Goal: Check status: Check status

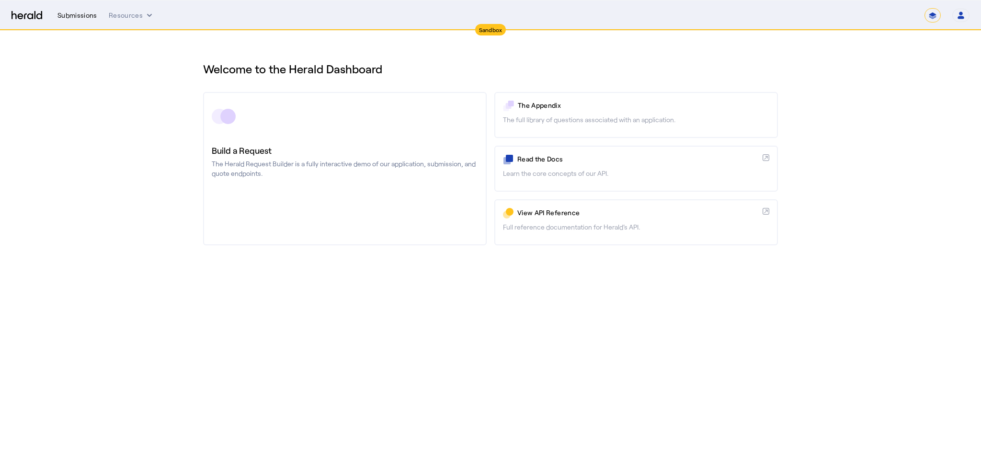
click at [89, 20] on div "Submissions" at bounding box center [77, 16] width 40 height 10
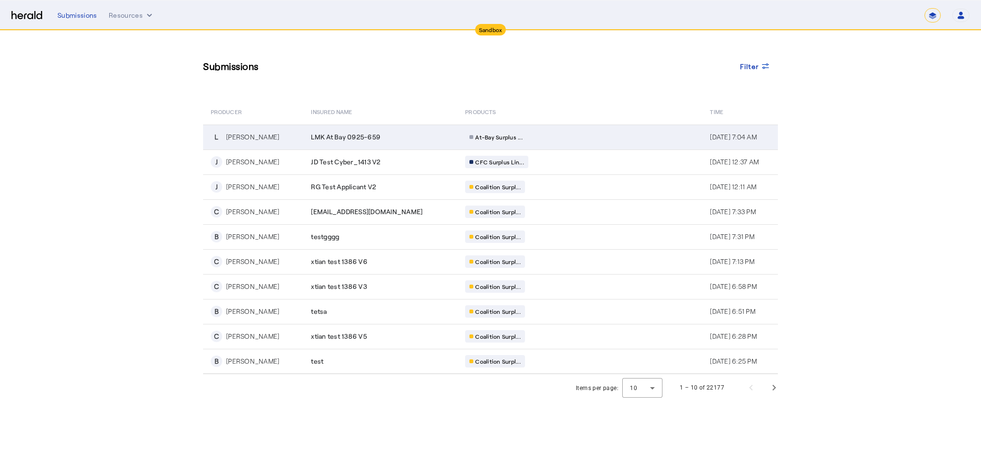
click at [244, 137] on div "[PERSON_NAME]" at bounding box center [252, 137] width 53 height 10
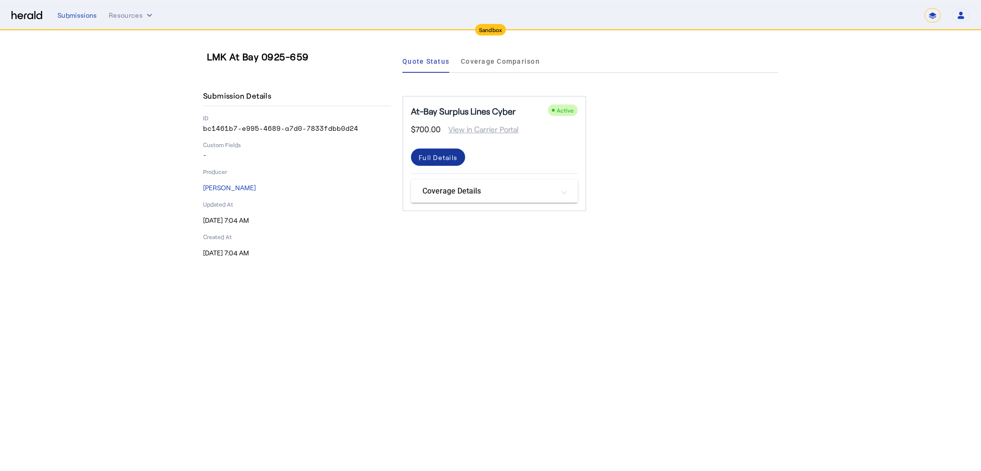
click at [424, 160] on div "Full Details" at bounding box center [438, 157] width 39 height 10
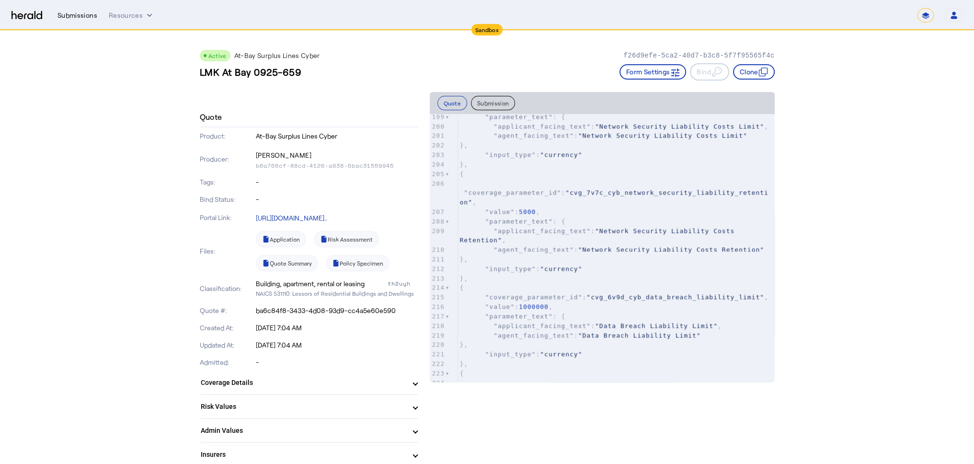
click at [84, 17] on div "Submissions" at bounding box center [77, 16] width 40 height 10
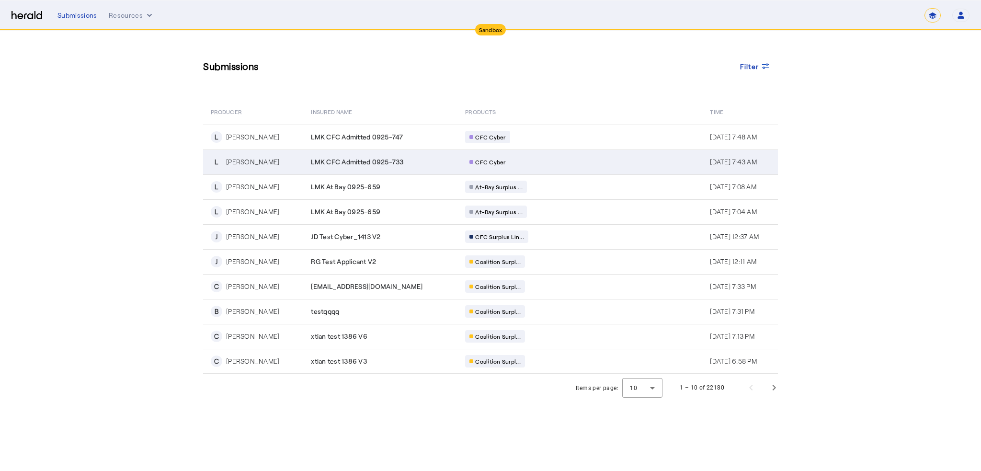
click at [245, 162] on div "[PERSON_NAME]" at bounding box center [252, 162] width 53 height 10
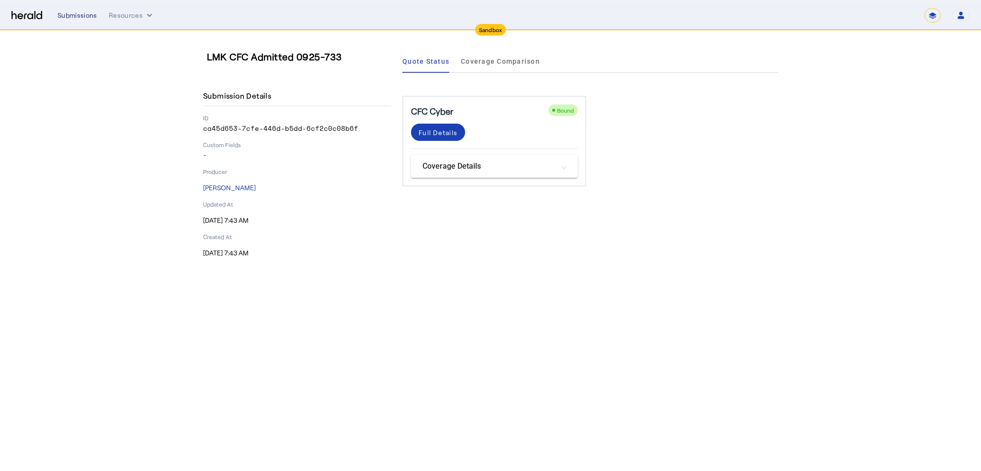
click at [84, 15] on div "Submissions" at bounding box center [77, 16] width 40 height 10
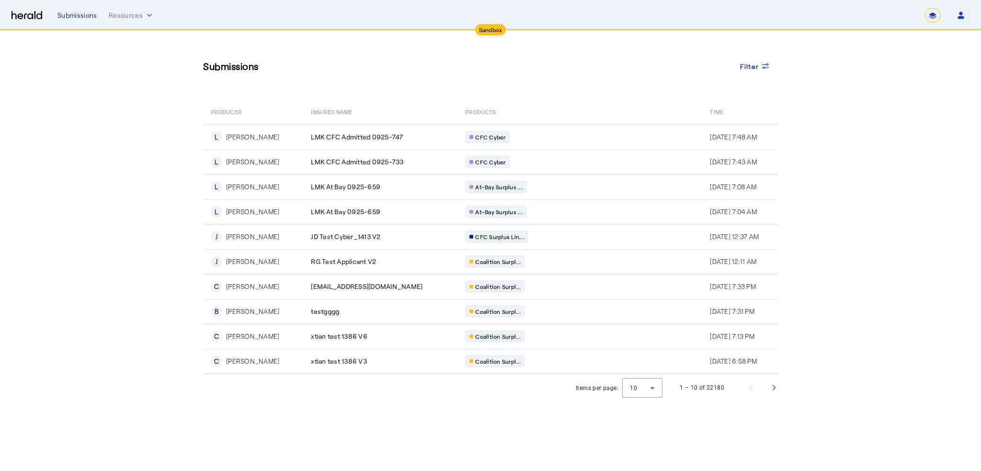
click at [85, 15] on div "Submissions" at bounding box center [77, 16] width 40 height 10
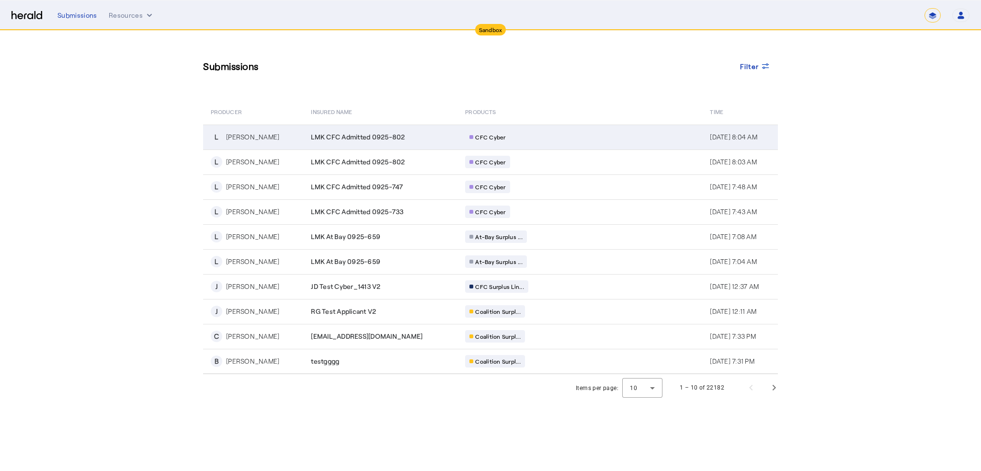
click at [241, 136] on div "[PERSON_NAME]" at bounding box center [252, 137] width 53 height 10
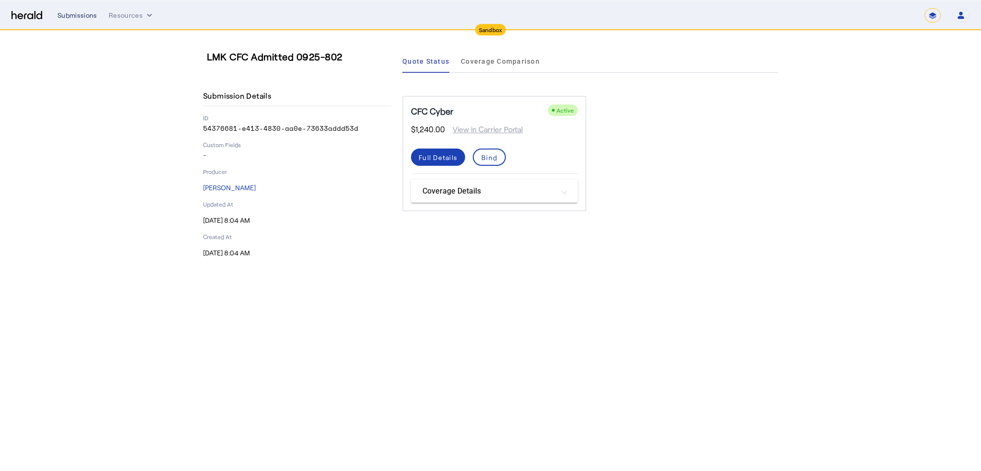
click at [74, 17] on div "Submissions" at bounding box center [77, 16] width 40 height 10
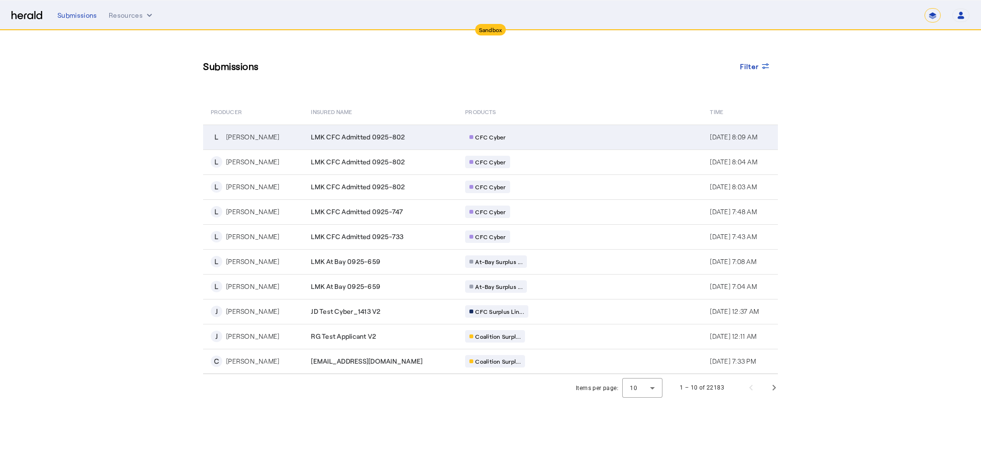
click at [235, 141] on div "[PERSON_NAME]" at bounding box center [252, 137] width 53 height 10
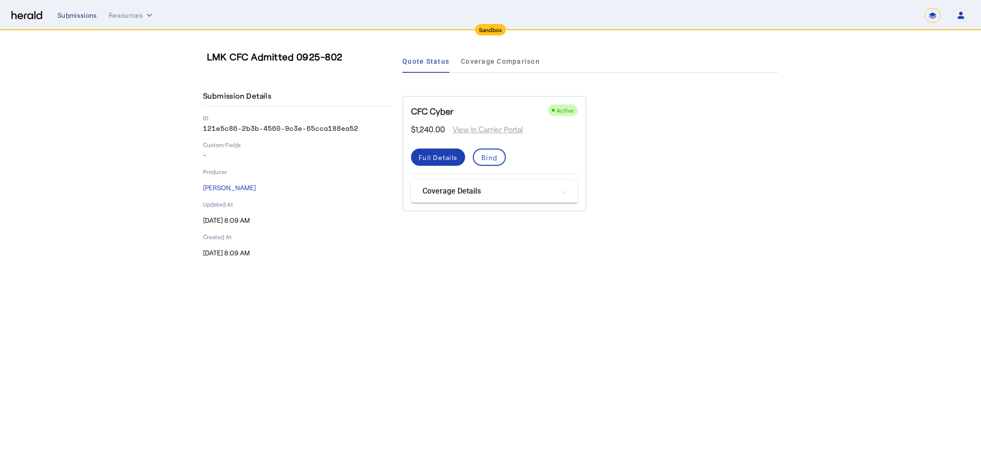
click at [86, 13] on div "Submissions" at bounding box center [77, 16] width 40 height 10
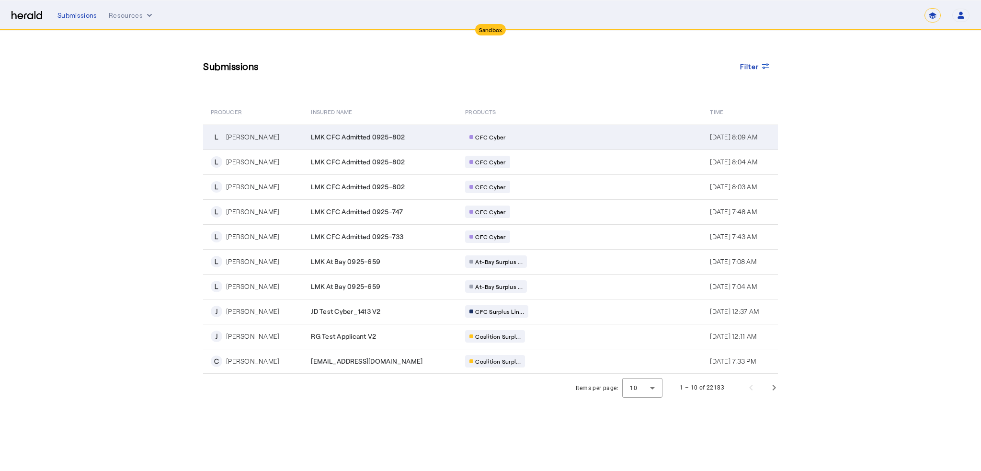
click at [242, 139] on div "[PERSON_NAME]" at bounding box center [252, 137] width 53 height 10
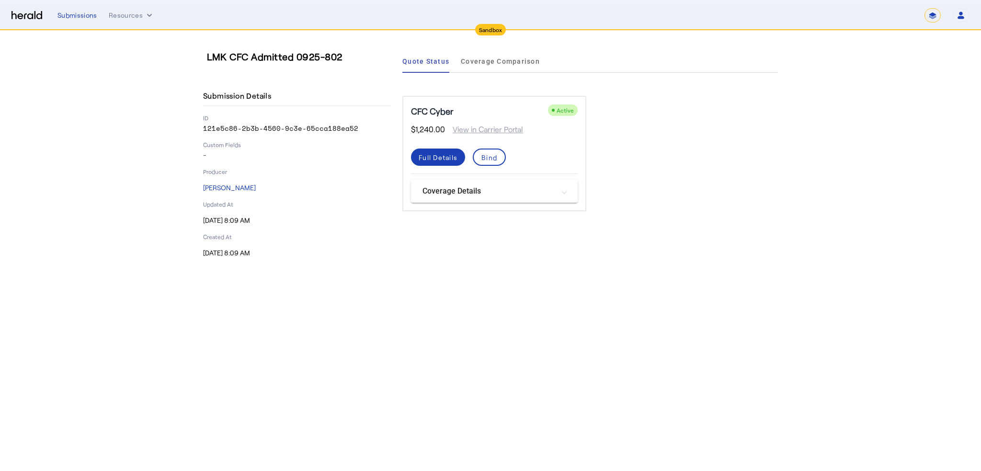
click at [80, 9] on div "**********" at bounding box center [513, 15] width 912 height 14
click at [80, 13] on div "Submissions" at bounding box center [77, 16] width 40 height 10
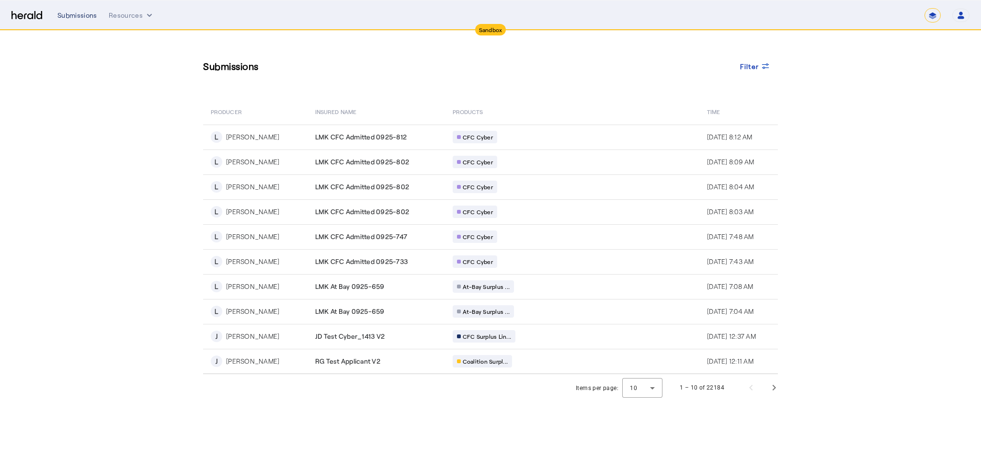
click at [80, 12] on div "Submissions" at bounding box center [77, 16] width 40 height 10
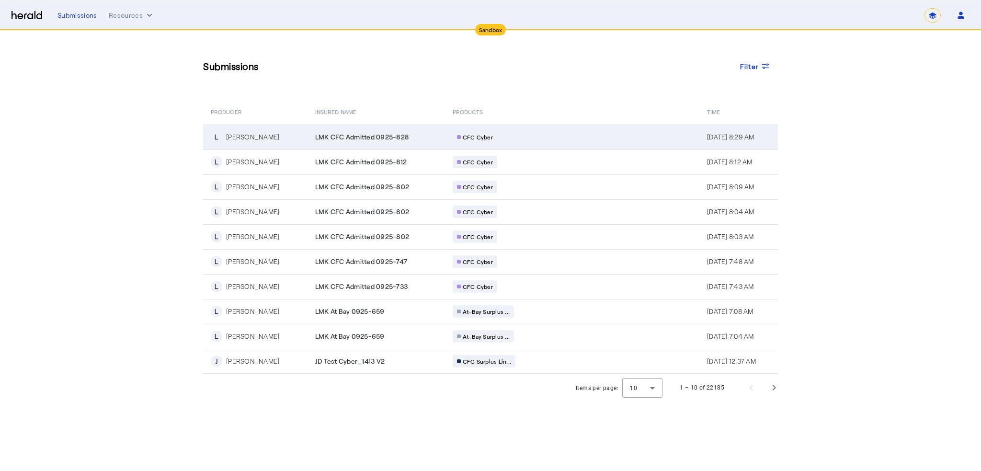
click at [242, 137] on div "[PERSON_NAME]" at bounding box center [252, 137] width 53 height 10
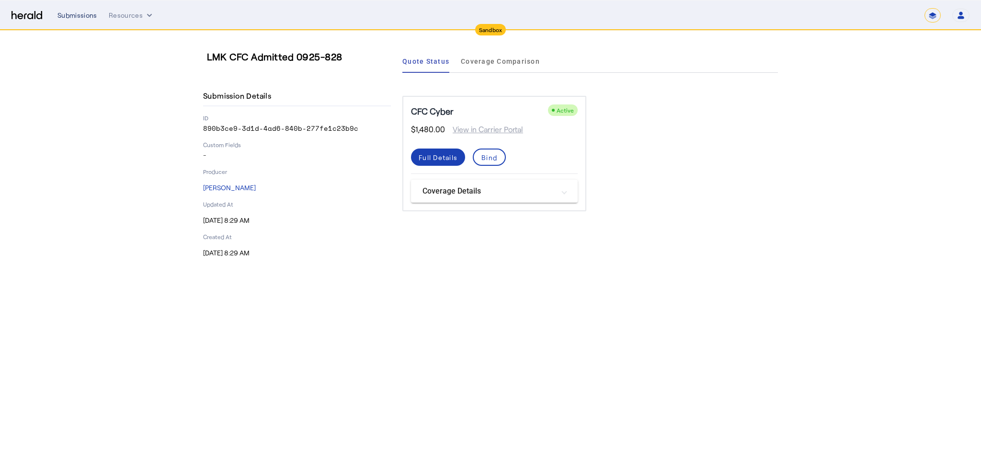
click at [79, 16] on div "Submissions" at bounding box center [77, 16] width 40 height 10
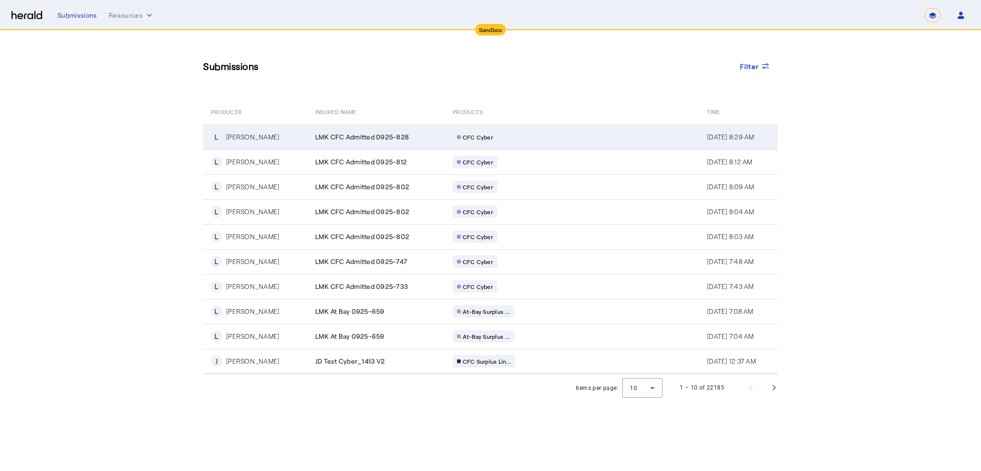
click at [240, 137] on div "[PERSON_NAME]" at bounding box center [252, 137] width 53 height 10
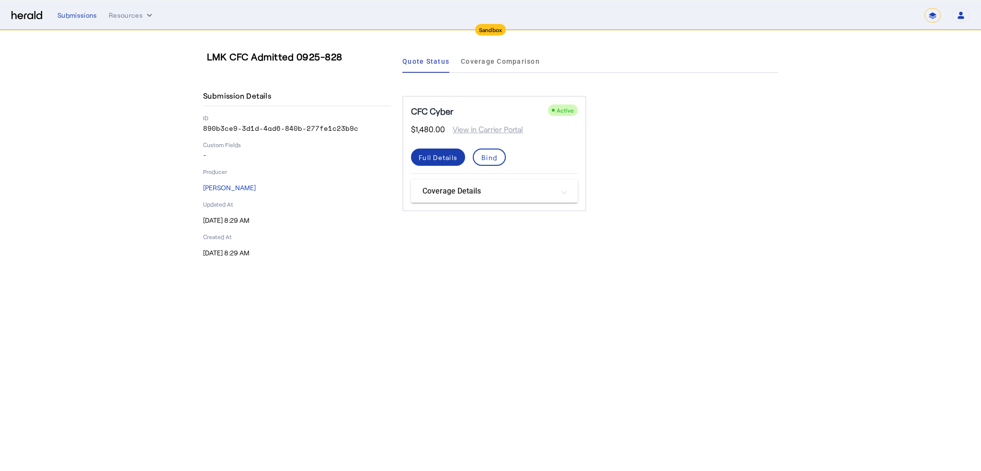
click at [426, 160] on div "Full Details" at bounding box center [438, 157] width 39 height 10
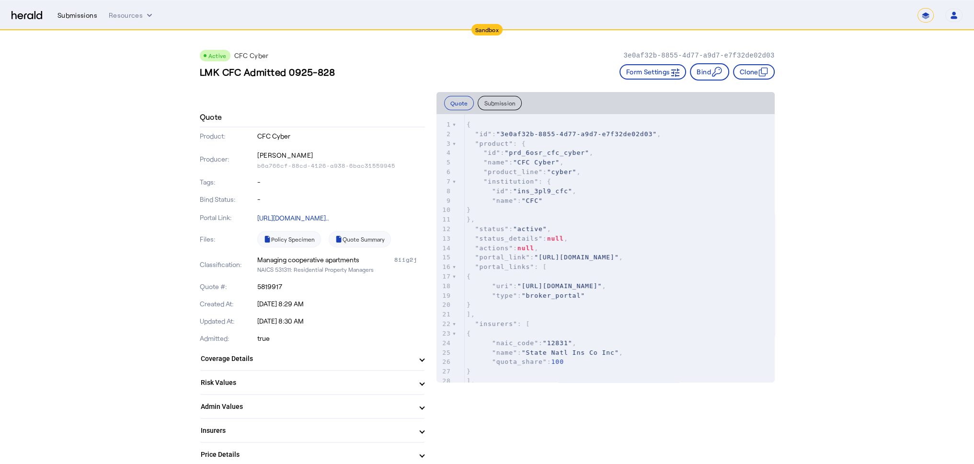
drag, startPoint x: 80, startPoint y: 19, endPoint x: 218, endPoint y: 28, distance: 138.3
click at [81, 19] on div "Submissions" at bounding box center [77, 16] width 40 height 10
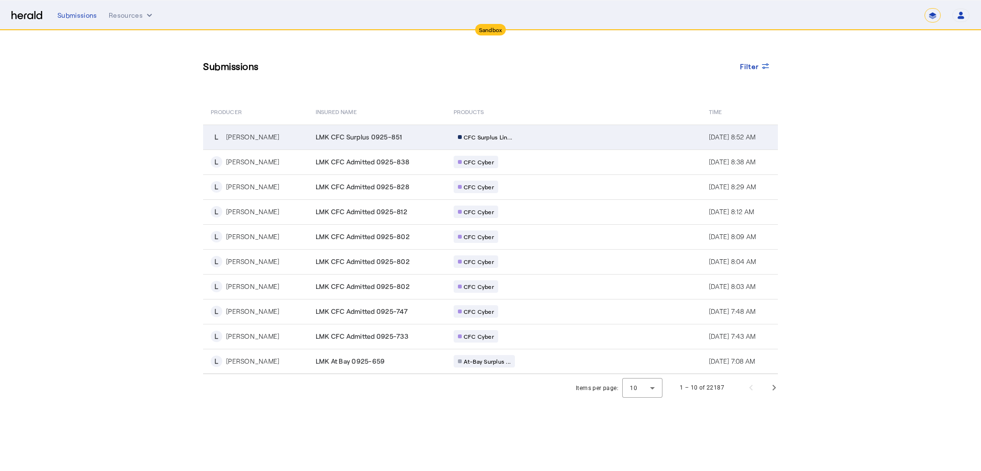
click at [224, 134] on div "L [PERSON_NAME]" at bounding box center [257, 136] width 93 height 11
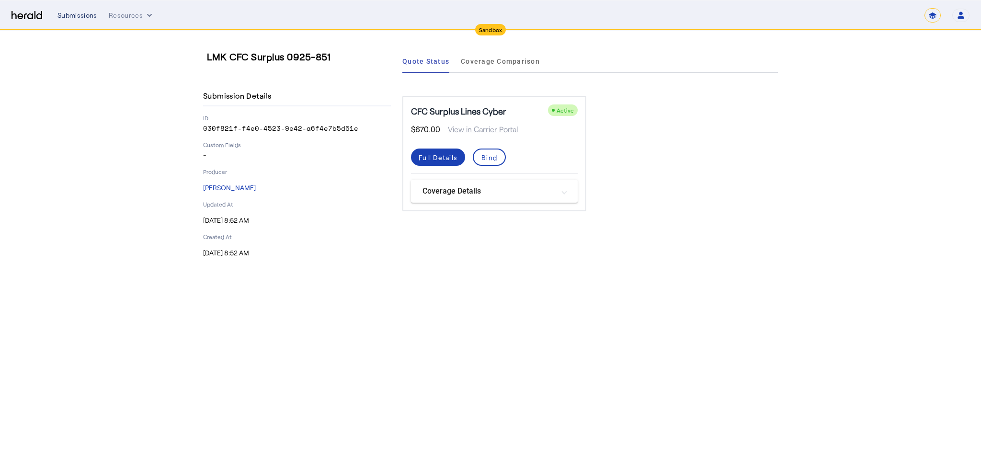
click at [76, 17] on div "Submissions" at bounding box center [77, 16] width 40 height 10
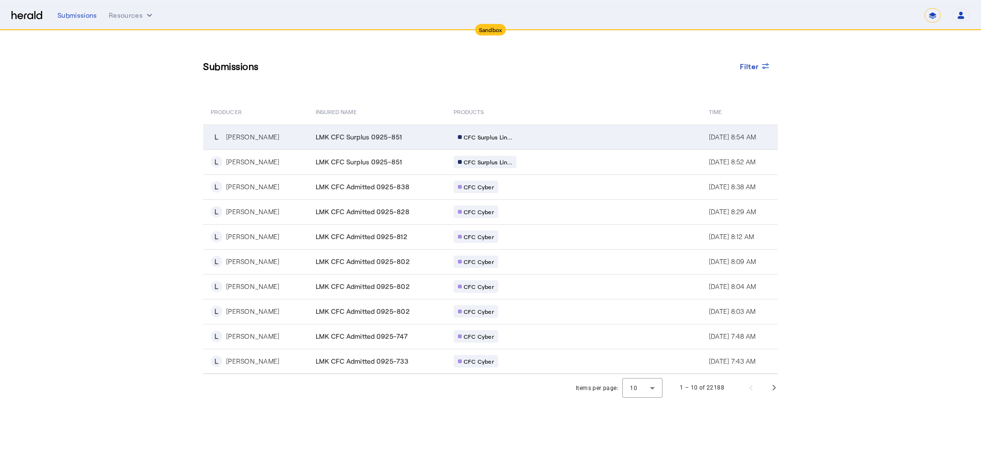
click at [249, 137] on div "[PERSON_NAME]" at bounding box center [252, 137] width 53 height 10
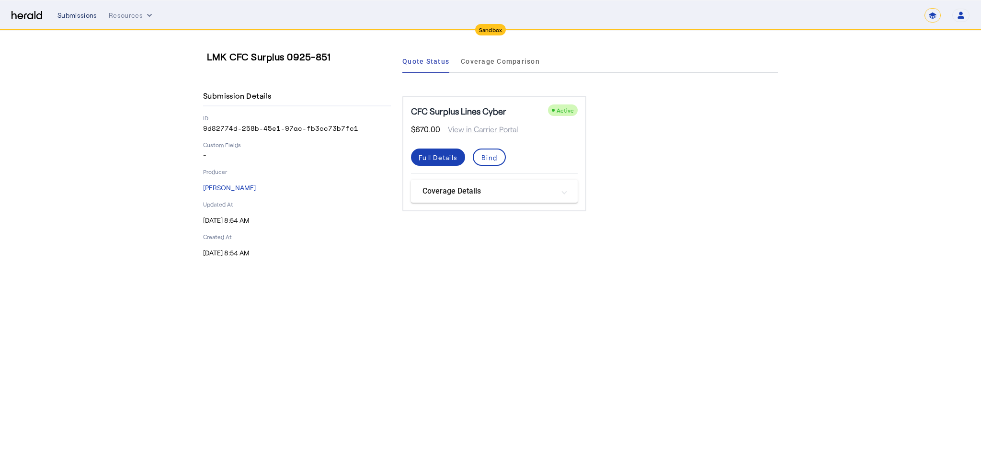
click at [70, 15] on div "Submissions" at bounding box center [77, 16] width 40 height 10
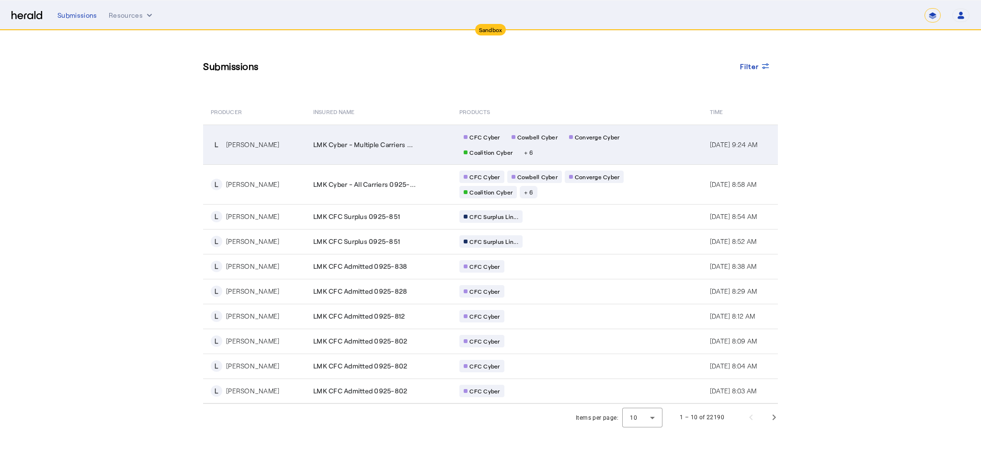
click at [240, 145] on div "[PERSON_NAME]" at bounding box center [252, 145] width 53 height 10
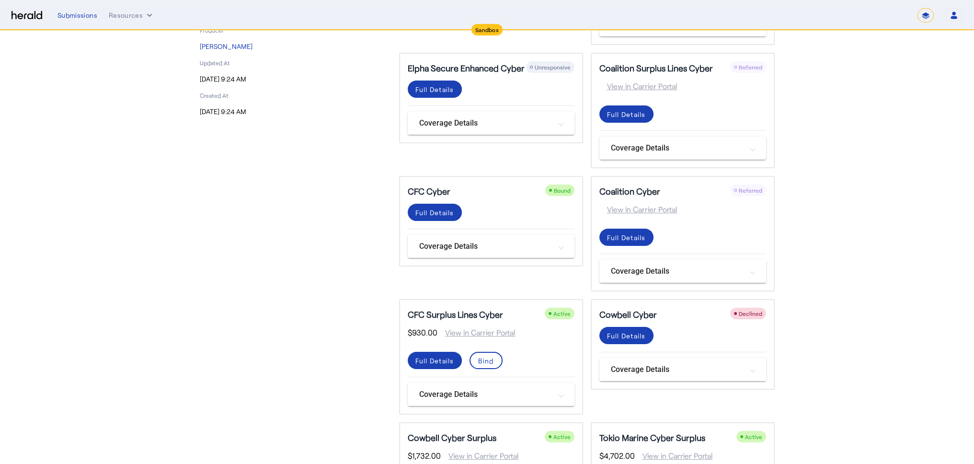
scroll to position [144, 0]
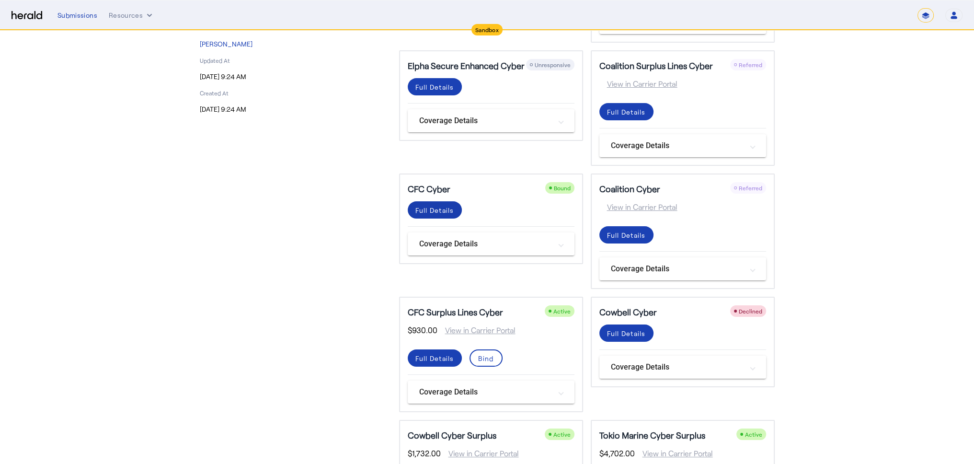
click at [452, 205] on div "Full Details" at bounding box center [434, 210] width 39 height 10
